Goal: Information Seeking & Learning: Understand process/instructions

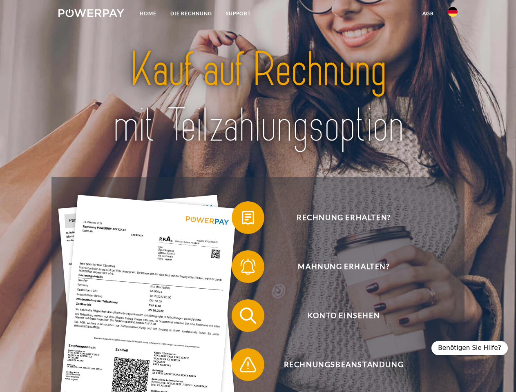
click at [91, 14] on img at bounding box center [91, 13] width 66 height 8
click at [452, 14] on img at bounding box center [453, 12] width 10 height 10
click at [428, 13] on link "agb" at bounding box center [427, 13] width 25 height 15
click at [242, 219] on span at bounding box center [235, 217] width 41 height 41
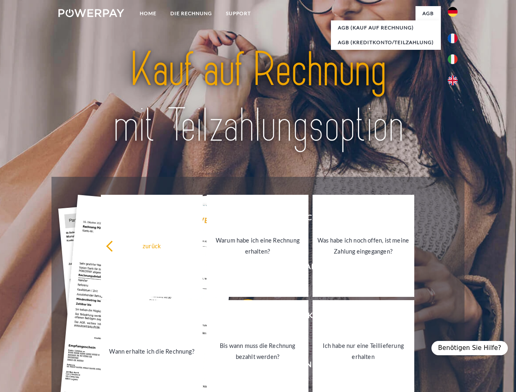
click at [242, 317] on link "Bis wann muss die Rechnung bezahlt werden?" at bounding box center [258, 351] width 102 height 102
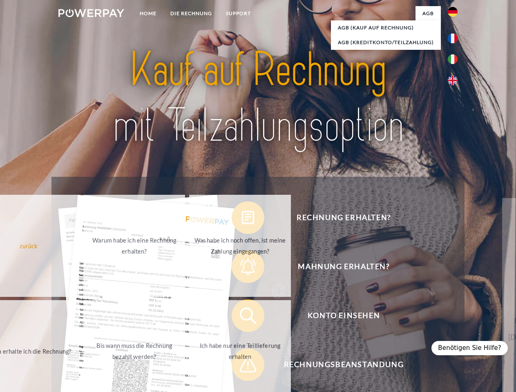
click at [242, 366] on span at bounding box center [235, 364] width 41 height 41
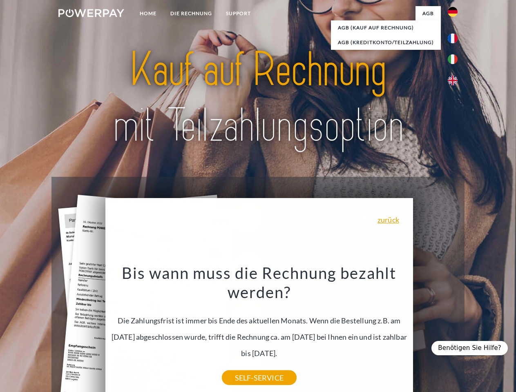
click at [473, 348] on div "Benötigen Sie Hilfe?" at bounding box center [469, 348] width 76 height 14
